Goal: Information Seeking & Learning: Learn about a topic

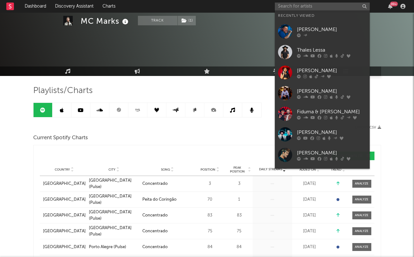
scroll to position [535, 0]
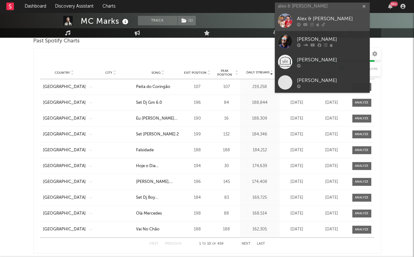
type input "alex & [PERSON_NAME]"
click at [327, 16] on div "Alex & [PERSON_NAME]" at bounding box center [332, 19] width 70 height 8
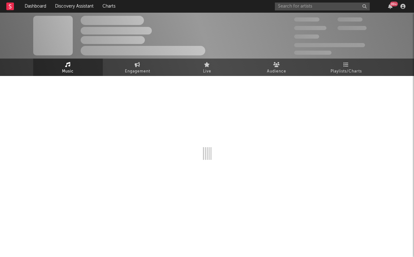
select select "1w"
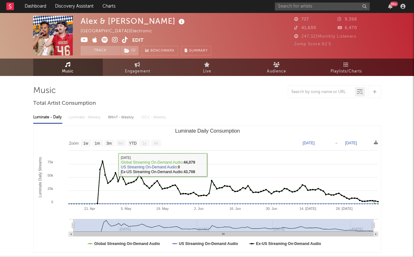
click at [84, 117] on div "Luminate - Daily Luminate - Weekly BMAT - Weekly OCC - Weekly" at bounding box center [207, 117] width 348 height 11
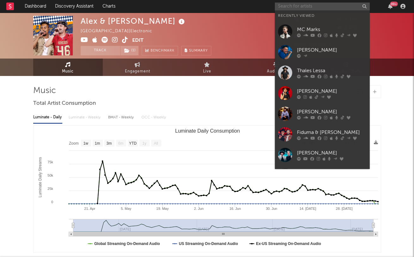
click at [322, 8] on input "text" at bounding box center [322, 7] width 95 height 8
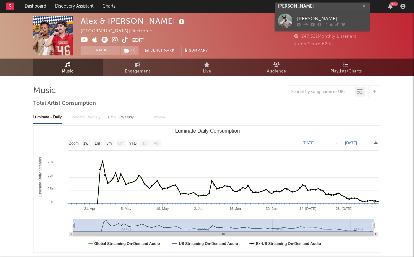
type input "[PERSON_NAME]"
click at [326, 15] on link "[PERSON_NAME]" at bounding box center [322, 20] width 95 height 21
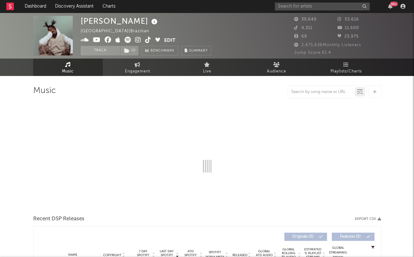
select select "6m"
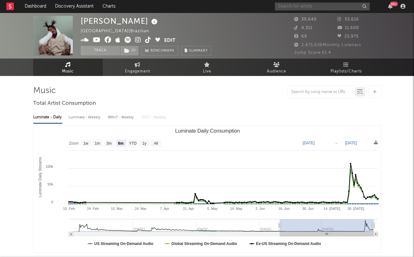
click at [296, 8] on input "text" at bounding box center [322, 7] width 95 height 8
click at [198, 95] on div at bounding box center [207, 91] width 348 height 13
drag, startPoint x: 306, startPoint y: 6, endPoint x: 243, endPoint y: 4, distance: 62.6
click at [243, 4] on nav "Dashboard Discovery Assistant Charts [PERSON_NAME] 99 +" at bounding box center [207, 6] width 414 height 13
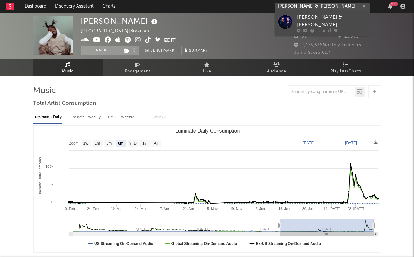
type input "[PERSON_NAME] & [PERSON_NAME]"
click at [302, 14] on link "[PERSON_NAME] & [PERSON_NAME]" at bounding box center [322, 22] width 95 height 25
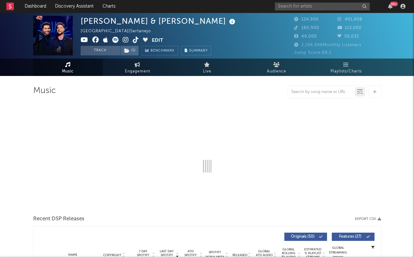
select select "6m"
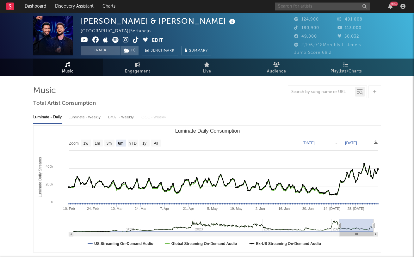
click at [283, 6] on input "text" at bounding box center [322, 7] width 95 height 8
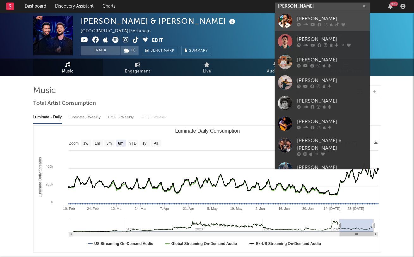
type input "[PERSON_NAME]"
click at [296, 15] on link "[PERSON_NAME]" at bounding box center [322, 20] width 95 height 21
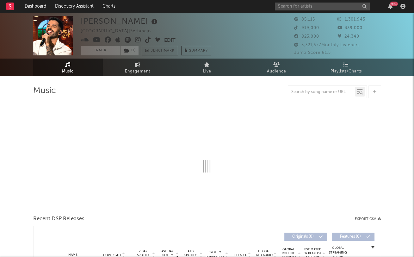
select select "6m"
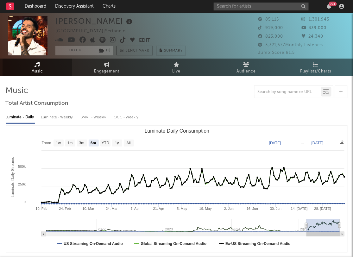
click at [72, 114] on div "Luminate - Weekly" at bounding box center [57, 117] width 33 height 11
select select "6m"
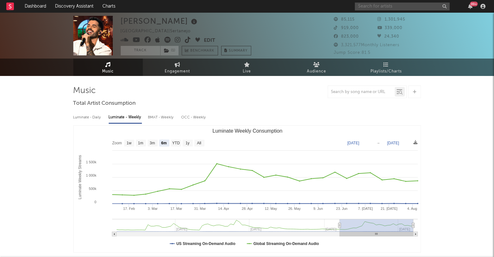
click at [368, 4] on input "text" at bounding box center [402, 7] width 95 height 8
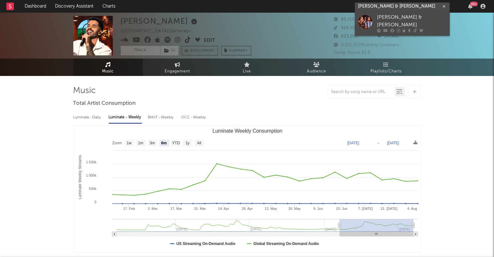
type input "[PERSON_NAME] & [PERSON_NAME]"
click at [383, 16] on div "[PERSON_NAME] & [PERSON_NAME]" at bounding box center [412, 21] width 70 height 15
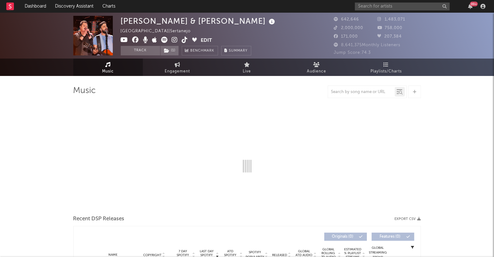
select select "6m"
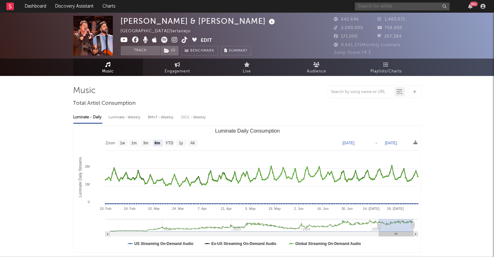
click at [368, 9] on input "text" at bounding box center [402, 7] width 95 height 8
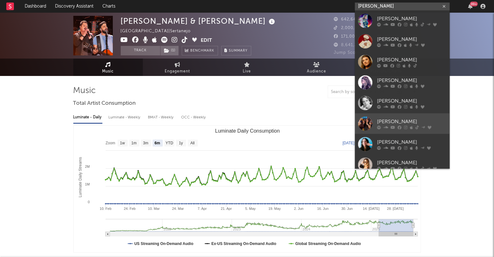
type input "[PERSON_NAME]"
click at [378, 118] on link "[PERSON_NAME]" at bounding box center [402, 123] width 95 height 21
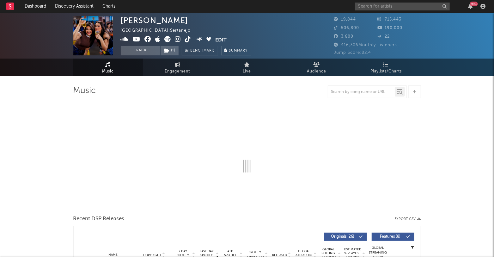
select select "6m"
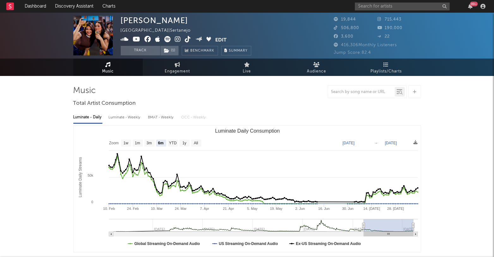
click at [138, 123] on div "Luminate - Daily Luminate - Weekly BMAT - Weekly OCC - Weekly Zoom 1w 1m 3m 6m …" at bounding box center [247, 181] width 348 height 145
click at [136, 118] on div "Luminate - Weekly" at bounding box center [125, 117] width 33 height 11
select select "6m"
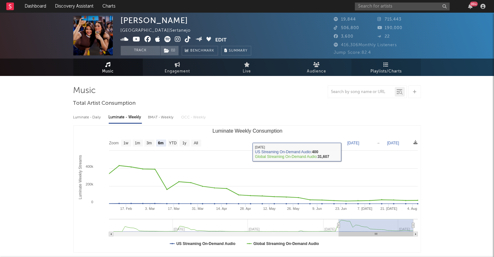
click at [390, 65] on link "Playlists/Charts" at bounding box center [387, 66] width 70 height 17
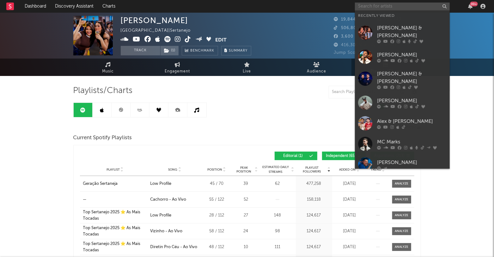
click at [368, 8] on input "text" at bounding box center [402, 7] width 95 height 8
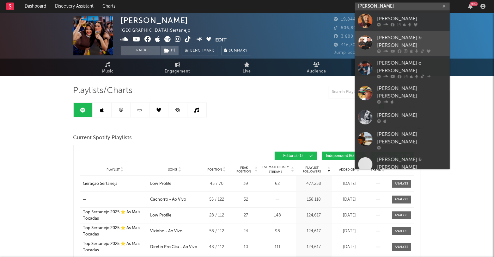
type input "[PERSON_NAME]"
click at [399, 40] on div "[PERSON_NAME] & [PERSON_NAME]" at bounding box center [412, 41] width 70 height 15
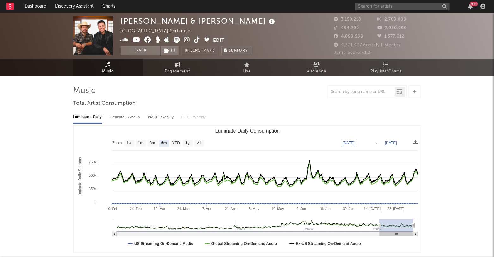
select select "6m"
